Goal: Information Seeking & Learning: Check status

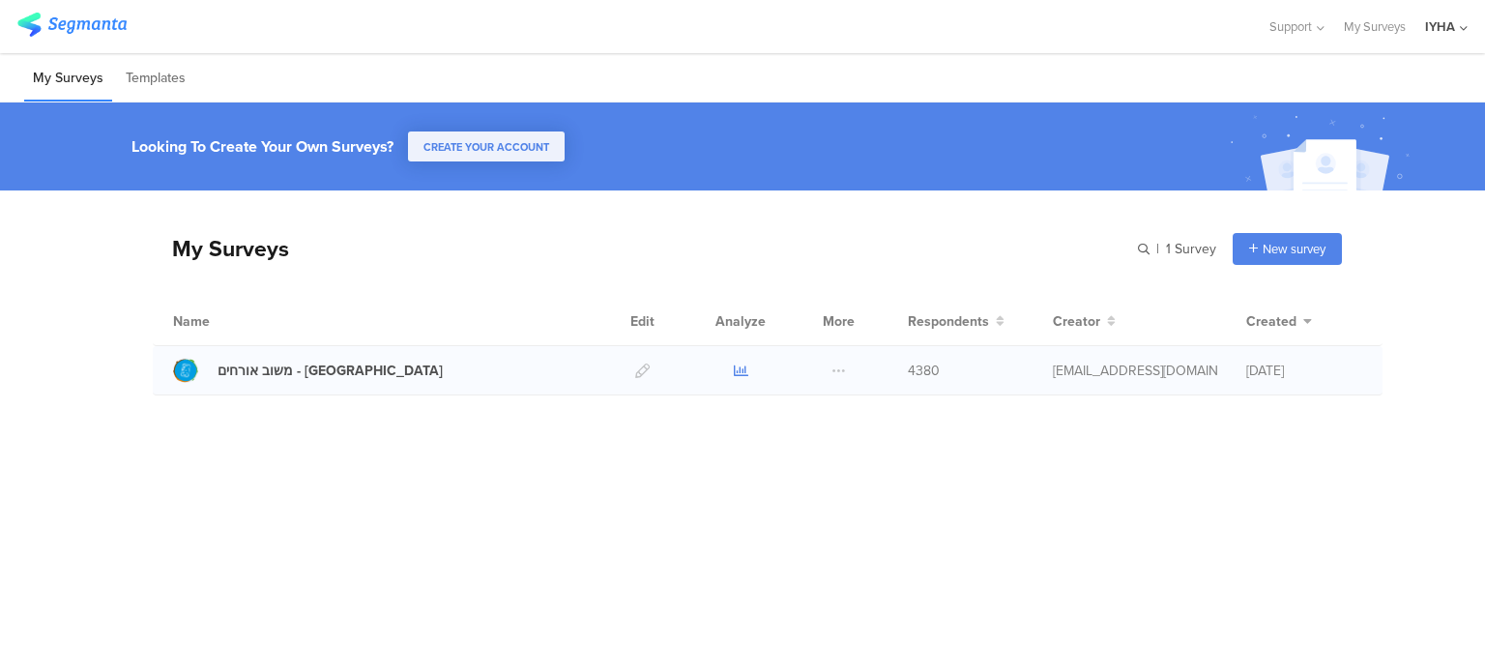
click at [742, 372] on icon at bounding box center [741, 370] width 14 height 14
click at [736, 373] on icon at bounding box center [741, 370] width 14 height 14
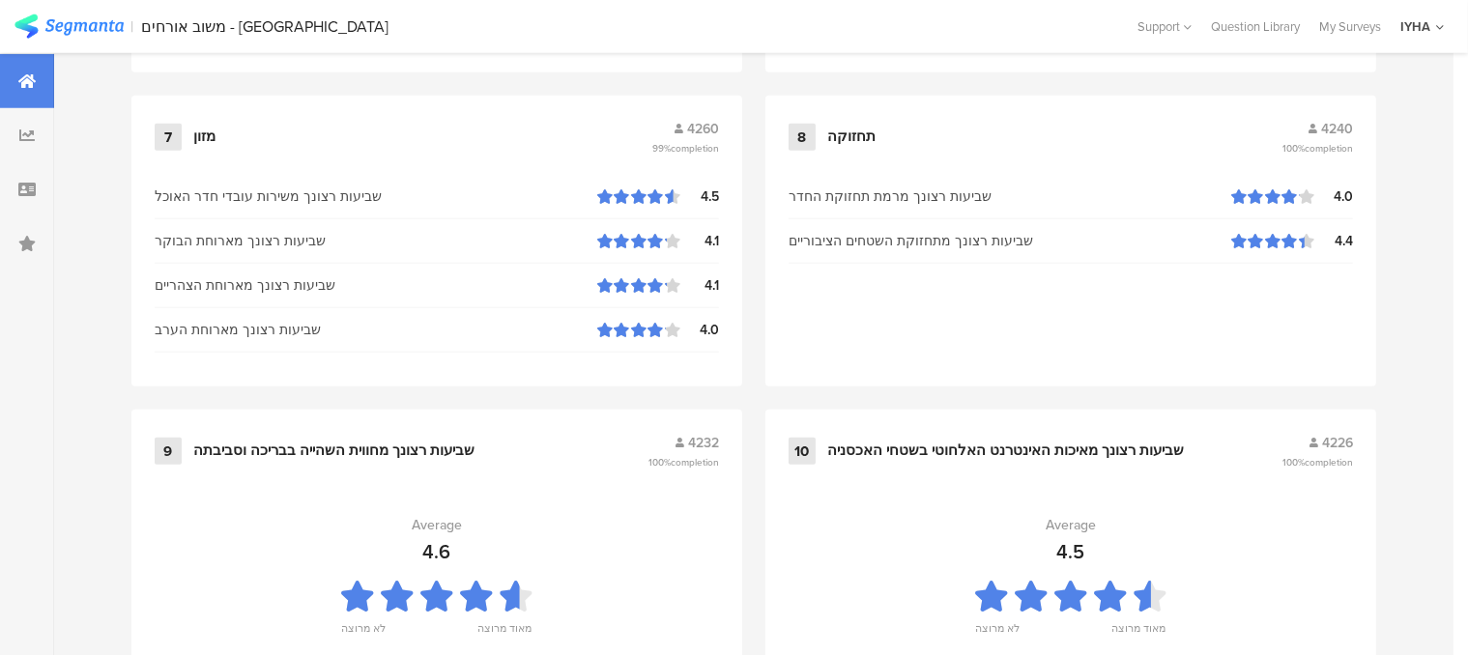
scroll to position [2173, 0]
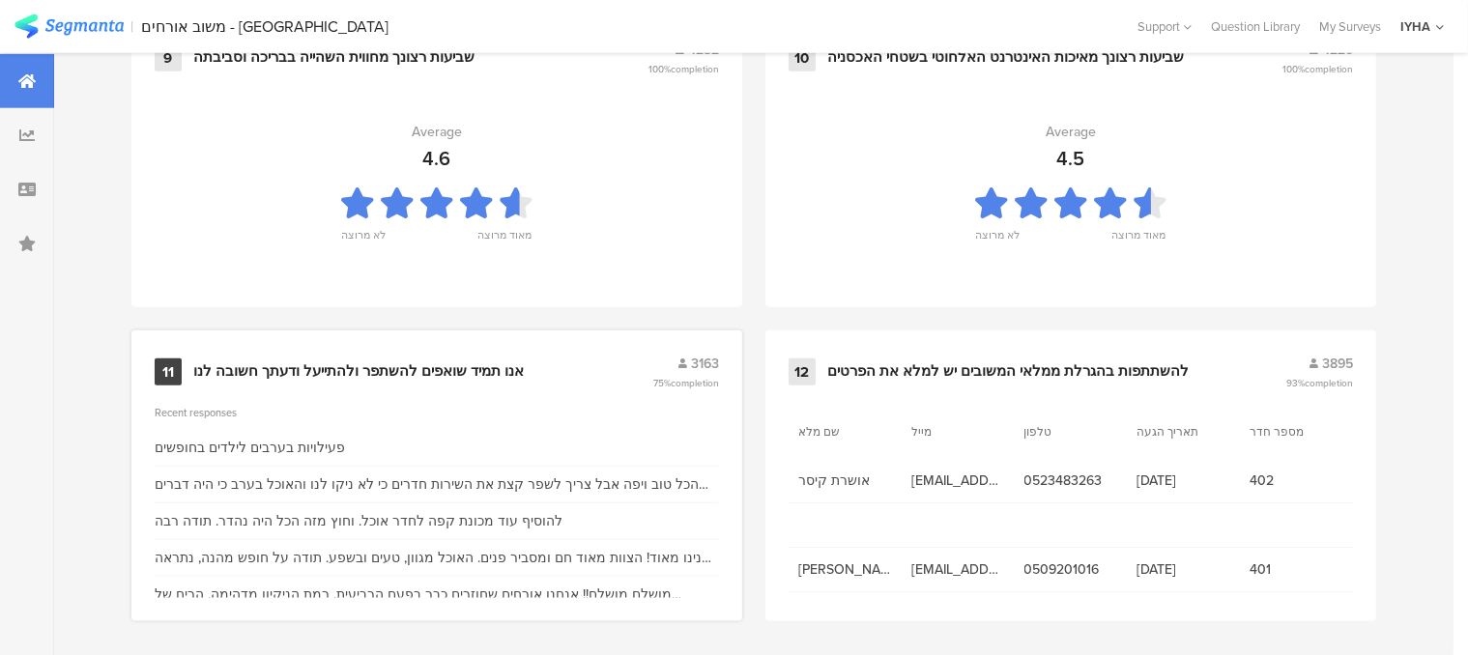
click at [460, 362] on div "אנו תמיד שואפים להשתפר ולהתייעל ודעתך חשובה לנו" at bounding box center [358, 371] width 331 height 19
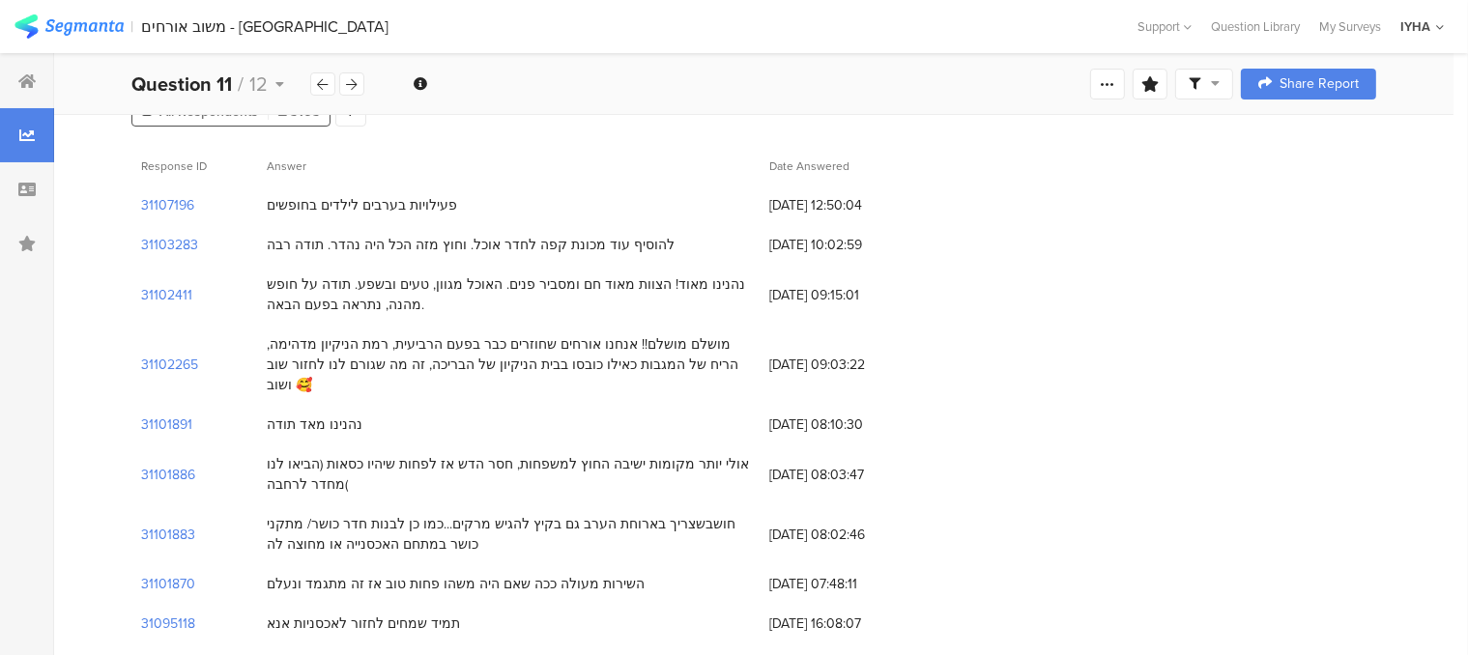
scroll to position [193, 0]
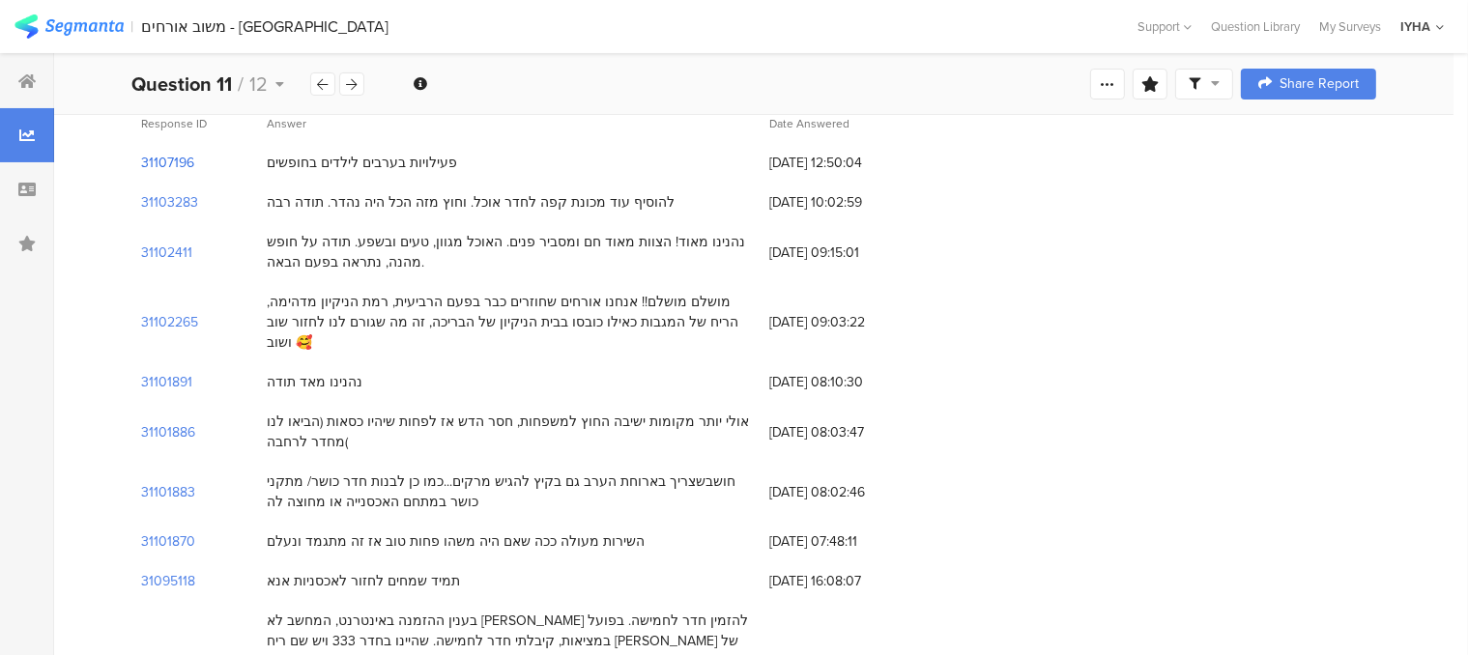
click at [180, 165] on section "31107196" at bounding box center [167, 163] width 53 height 20
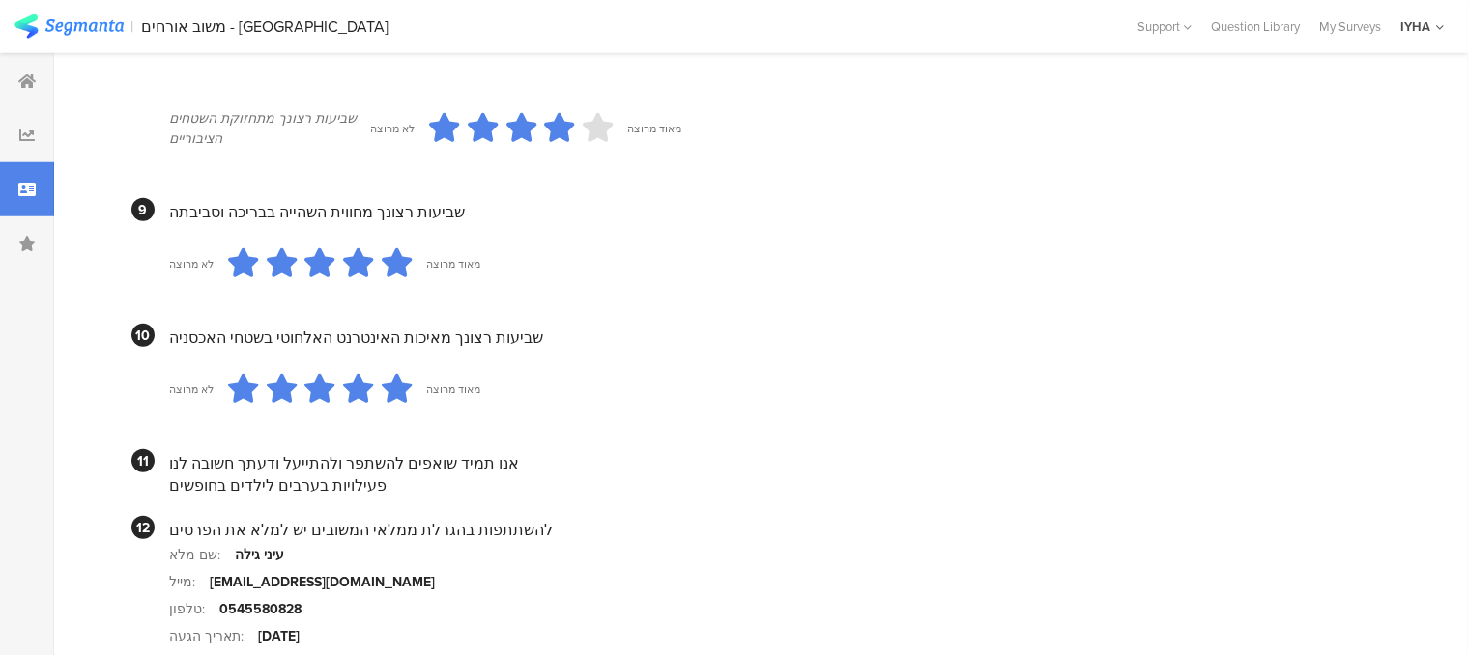
scroll to position [1920, 0]
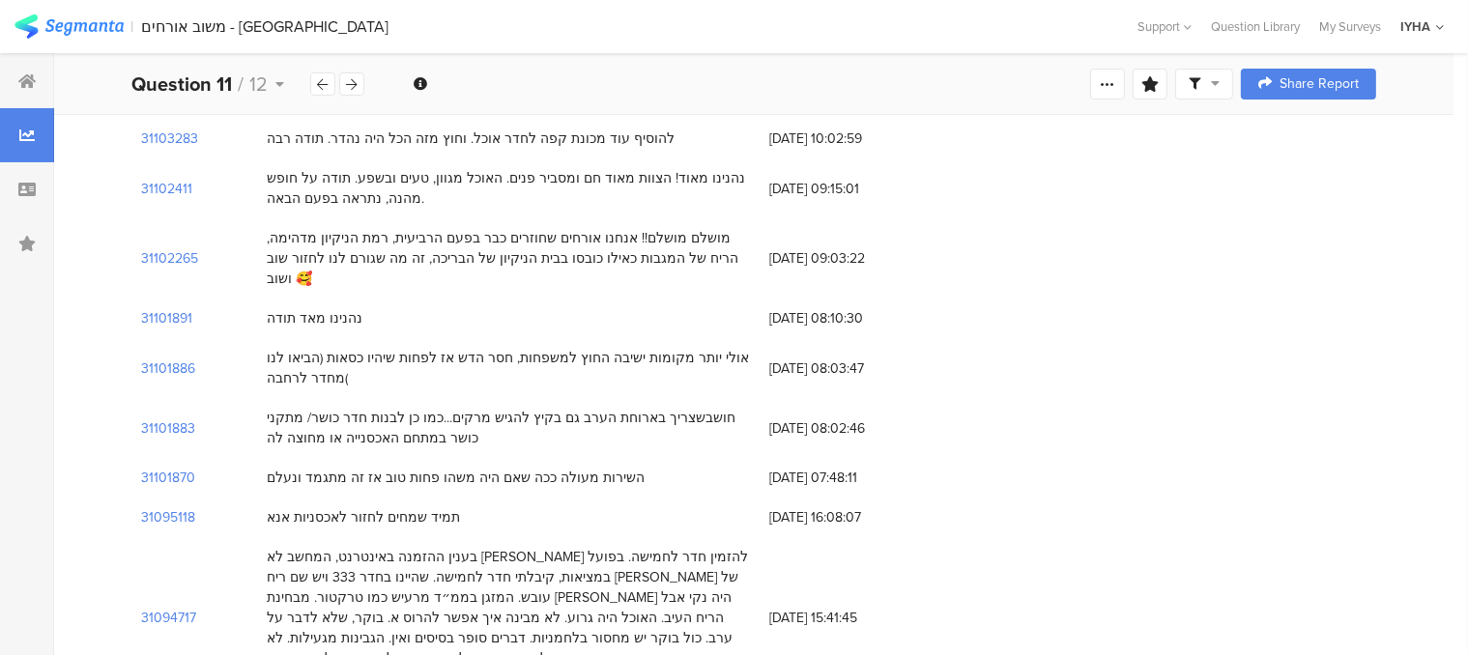
scroll to position [290, 0]
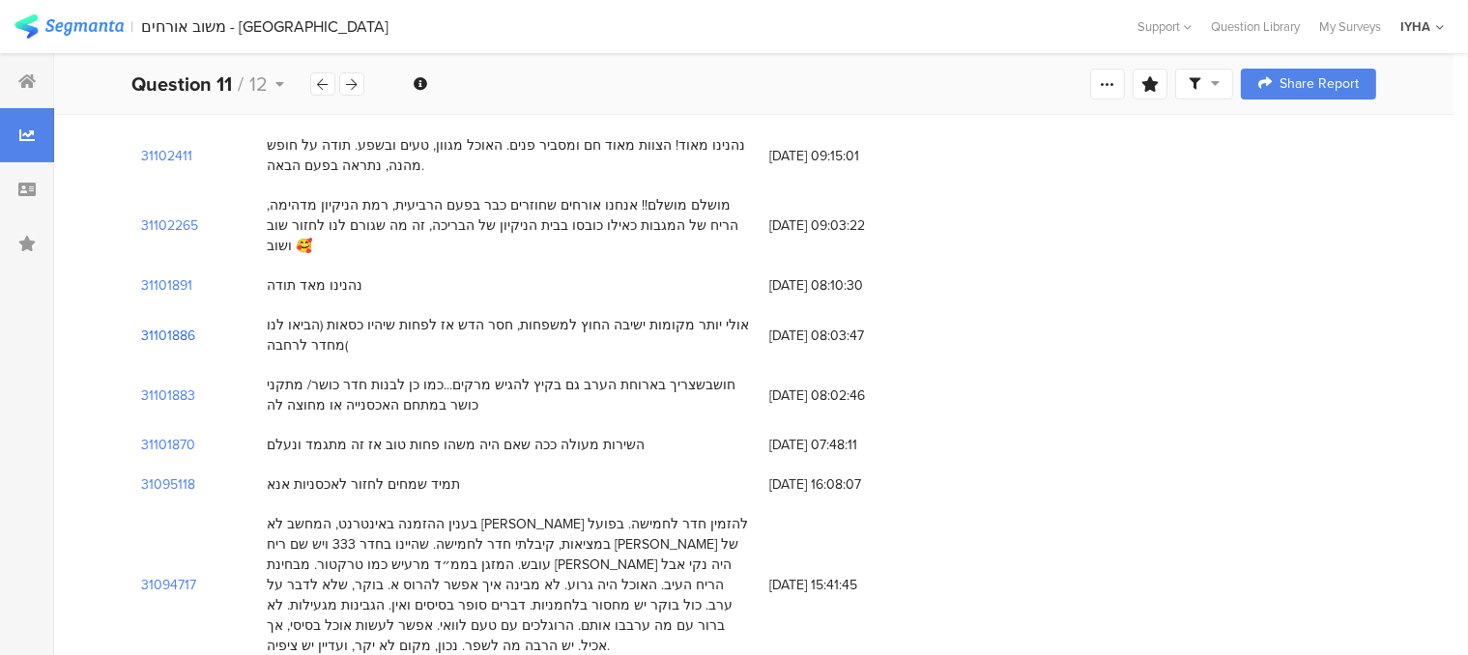
click at [173, 326] on section "31101886" at bounding box center [168, 336] width 54 height 20
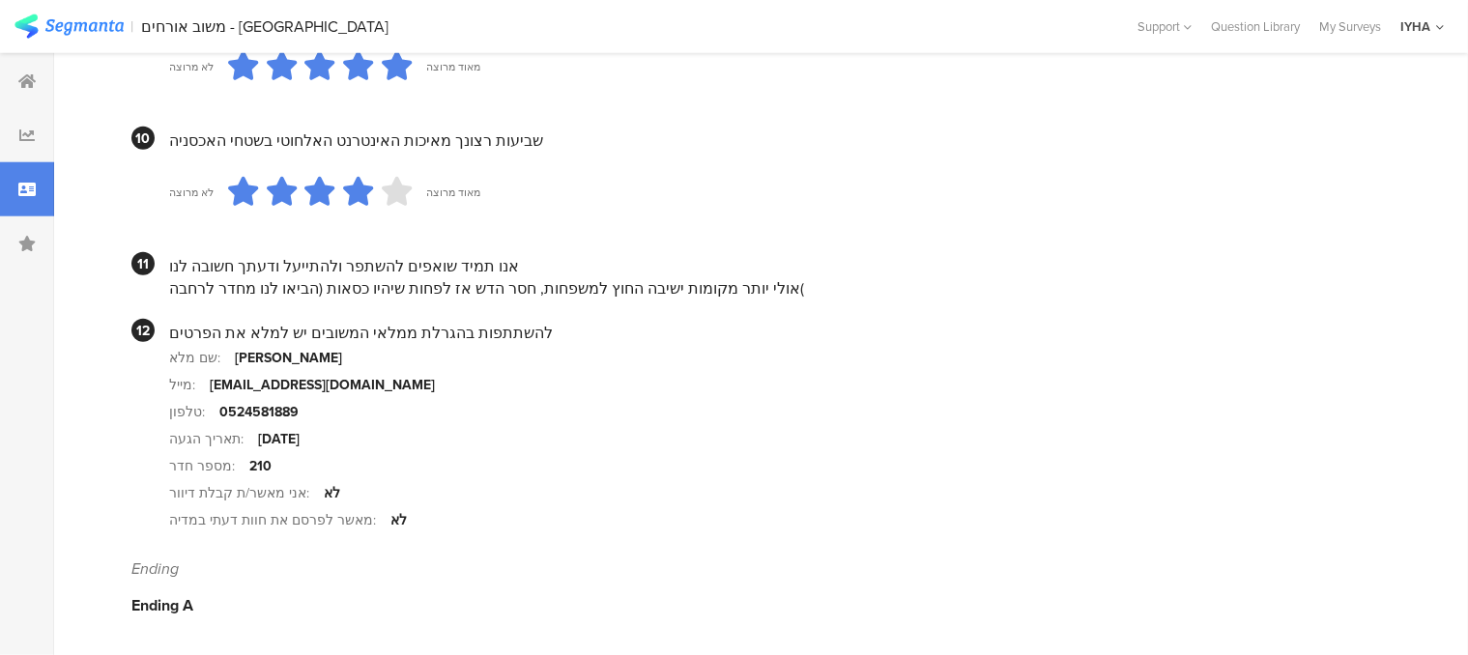
scroll to position [1920, 0]
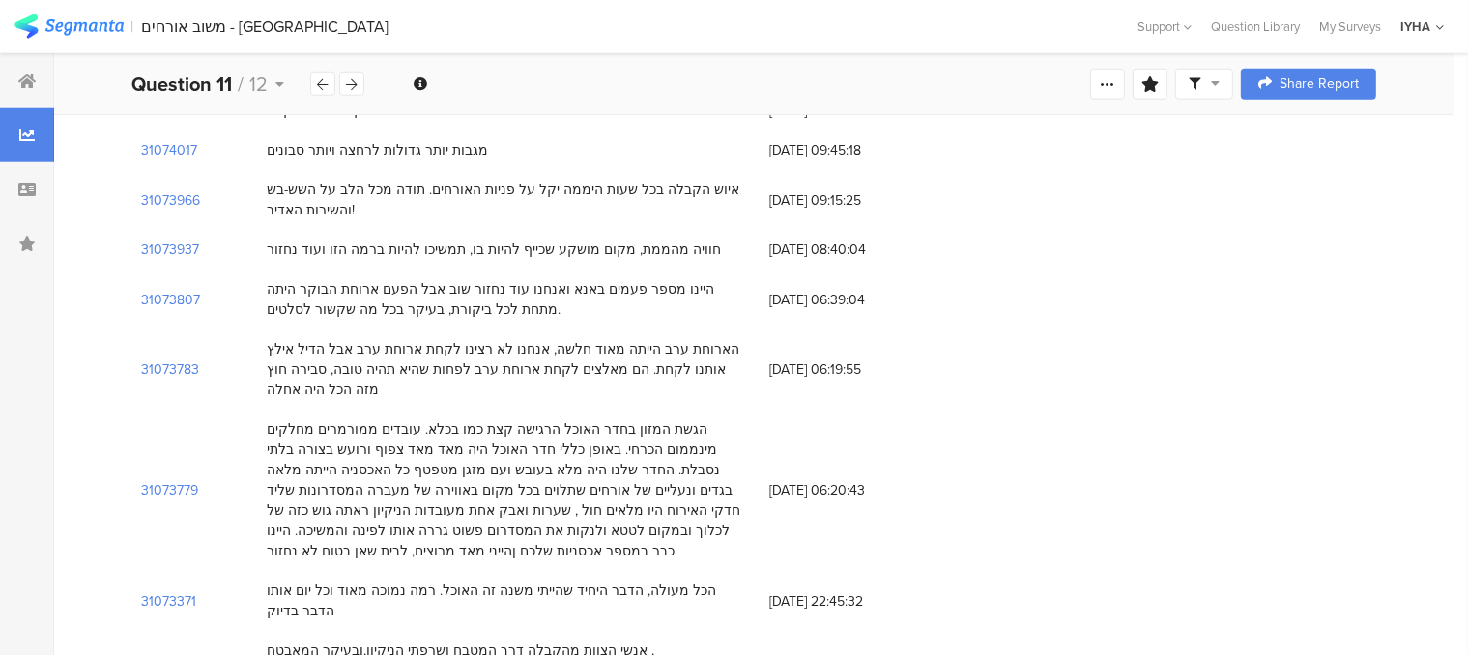
scroll to position [290, 0]
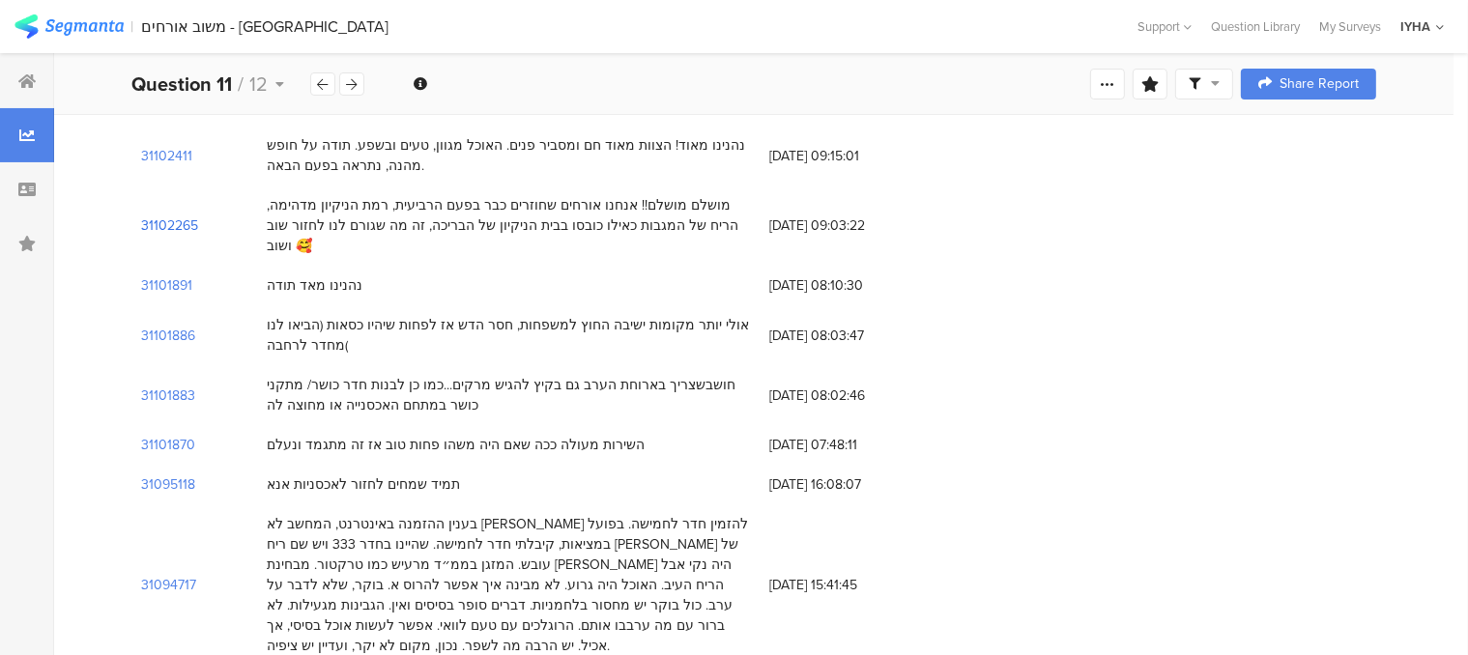
click at [172, 217] on section "31102265" at bounding box center [169, 226] width 57 height 20
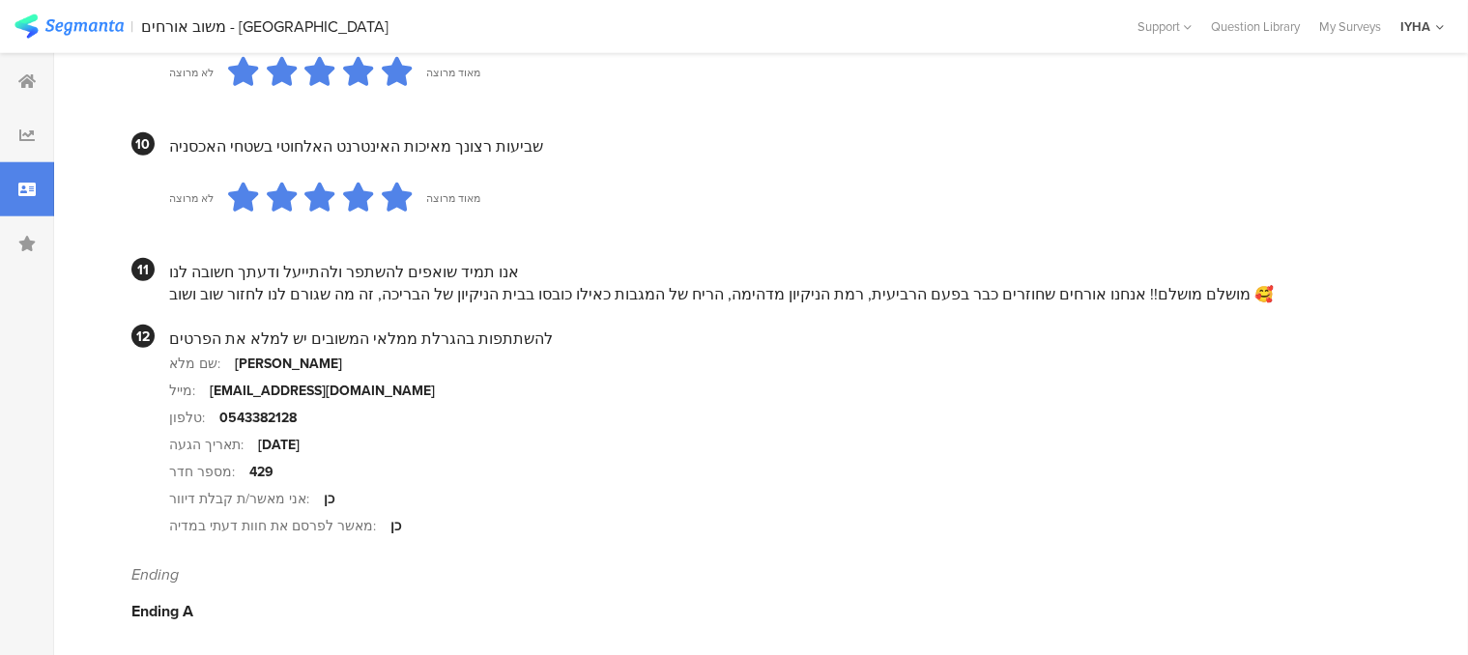
scroll to position [1900, 0]
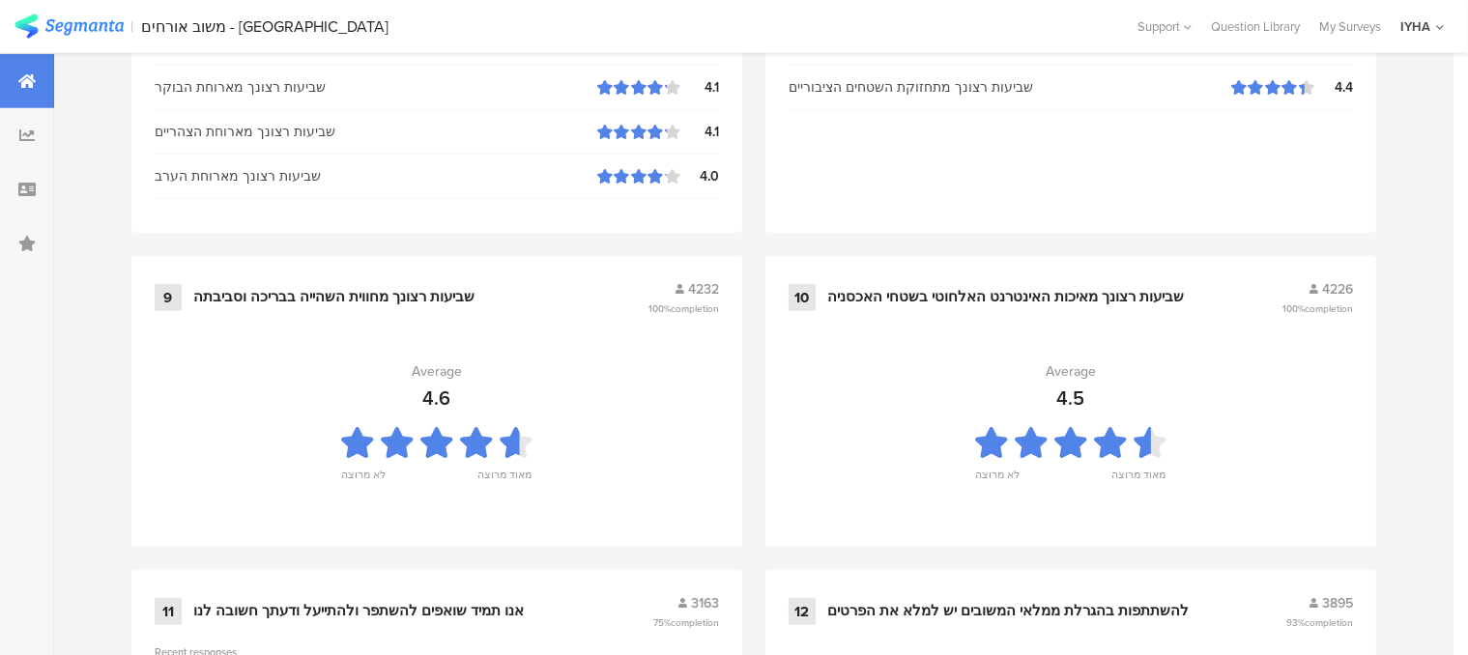
scroll to position [2173, 0]
